Goal: Entertainment & Leisure: Consume media (video, audio)

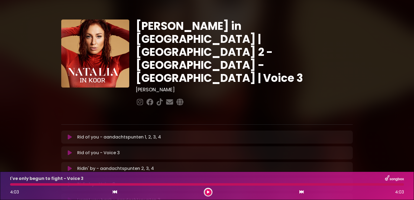
click at [70, 150] on icon at bounding box center [70, 152] width 4 height 5
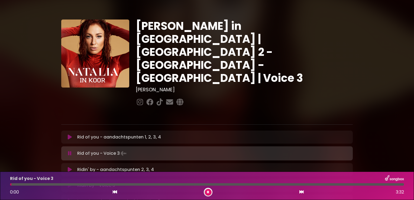
click at [210, 193] on button at bounding box center [208, 192] width 7 height 7
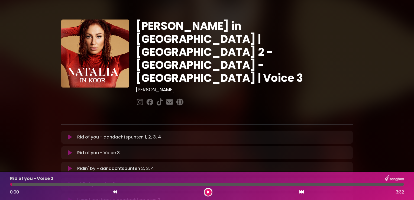
click at [209, 191] on icon at bounding box center [208, 191] width 2 height 3
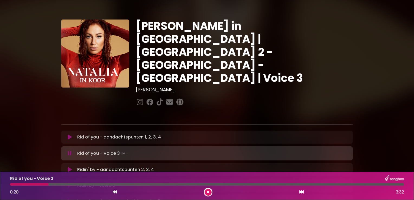
click at [340, 163] on div "Ridin' by - aandachtspunten 2, 3, 4 Loading Track... Name Email" at bounding box center [206, 169] width 291 height 13
click at [207, 192] on icon at bounding box center [208, 191] width 2 height 3
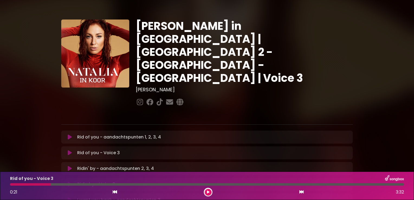
click at [15, 186] on div "Rid of you - Voice 3 0:21 3:32" at bounding box center [207, 185] width 400 height 21
click at [14, 185] on div at bounding box center [30, 184] width 41 height 2
drag, startPoint x: 50, startPoint y: 186, endPoint x: 13, endPoint y: 188, distance: 36.9
click at [13, 188] on div "Rid of you - Voice 3 0:21 3:32" at bounding box center [207, 185] width 400 height 21
drag, startPoint x: 13, startPoint y: 188, endPoint x: 50, endPoint y: 185, distance: 37.5
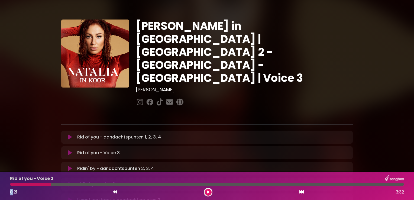
click at [14, 186] on div "Rid of you - Voice 3 0:21 3:32" at bounding box center [207, 185] width 400 height 21
click at [207, 192] on icon at bounding box center [208, 191] width 2 height 3
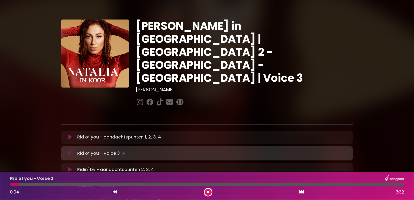
click at [10, 184] on div at bounding box center [207, 184] width 400 height 2
click at [12, 185] on div at bounding box center [207, 184] width 394 height 2
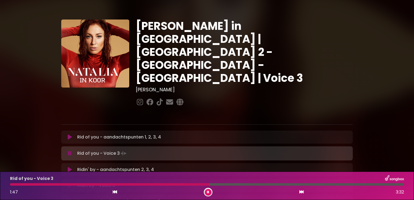
click at [209, 194] on button at bounding box center [208, 192] width 7 height 7
